Goal: Task Accomplishment & Management: Use online tool/utility

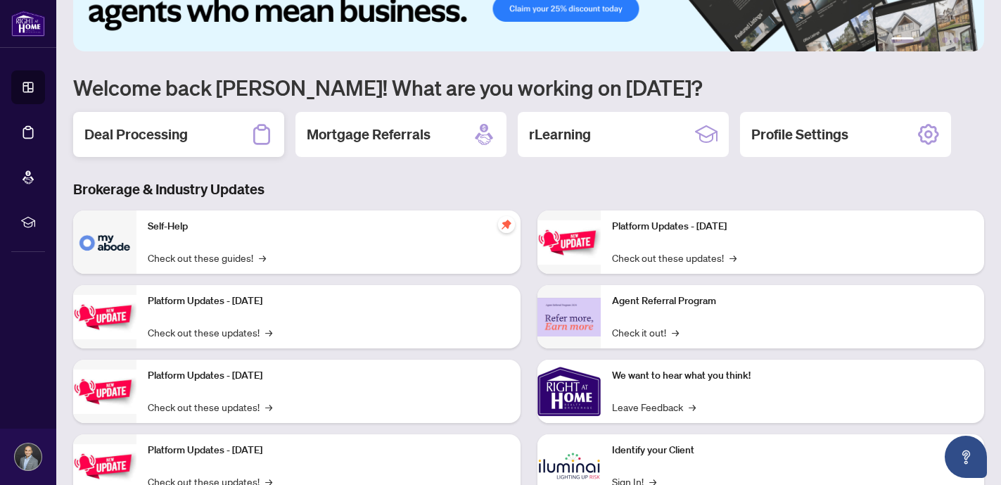
scroll to position [71, 0]
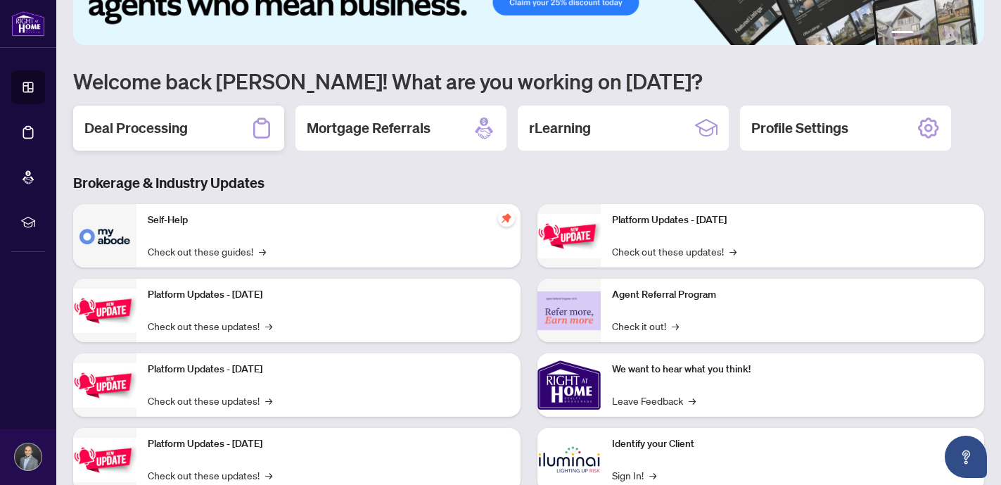
click at [139, 116] on div "Deal Processing" at bounding box center [178, 128] width 211 height 45
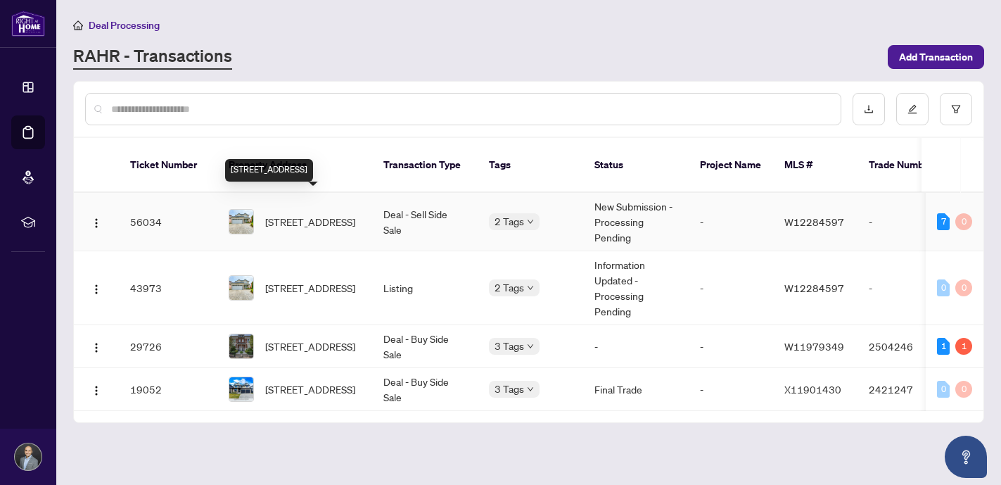
click at [300, 214] on span "[STREET_ADDRESS]" at bounding box center [310, 221] width 90 height 15
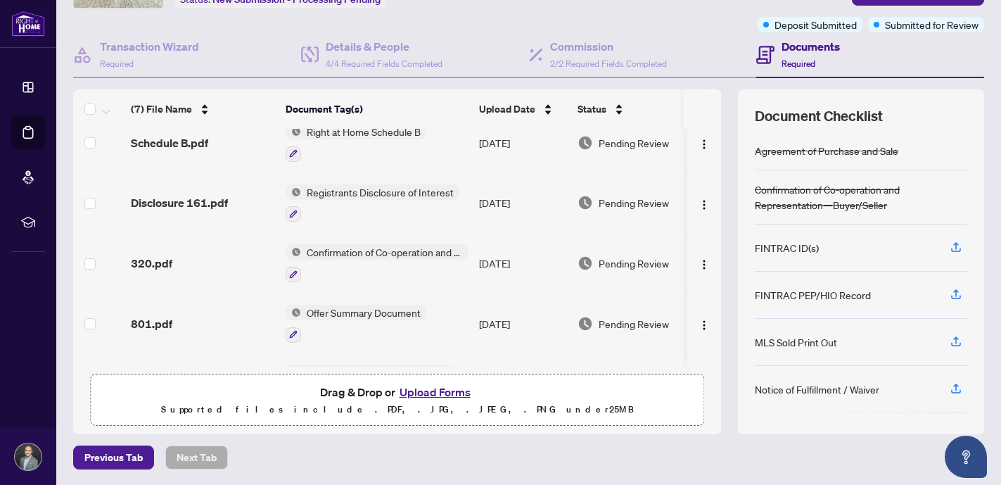
scroll to position [182, 0]
